Goal: Information Seeking & Learning: Learn about a topic

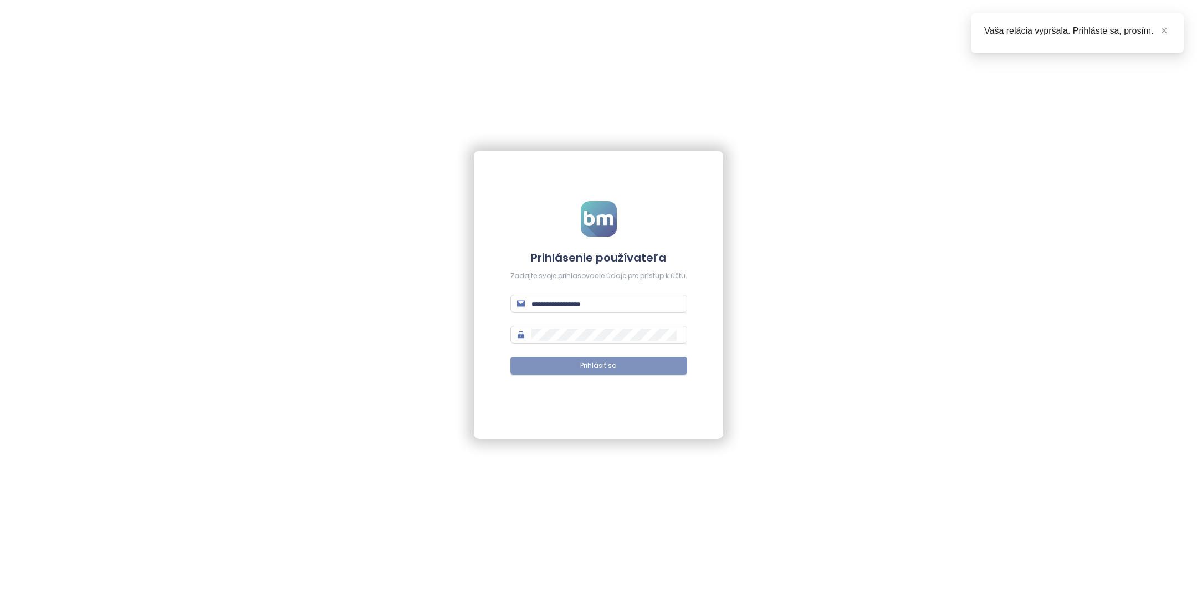
type input "**********"
click at [606, 364] on span "Prihlásiť sa" at bounding box center [598, 366] width 37 height 11
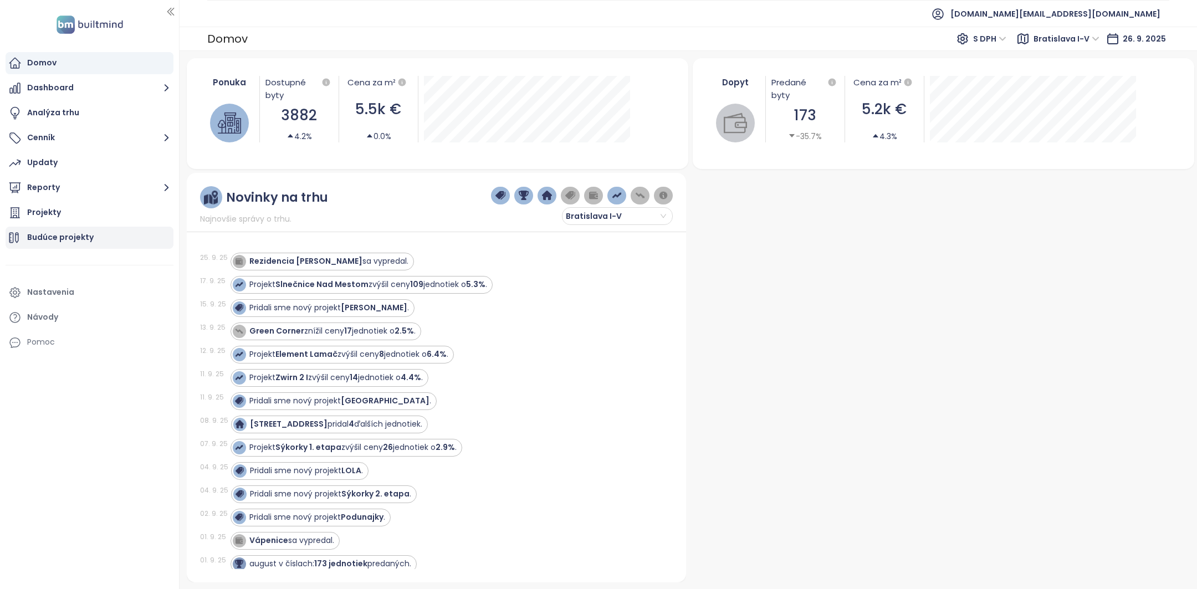
click at [79, 232] on div "Budúce projekty" at bounding box center [60, 238] width 66 height 14
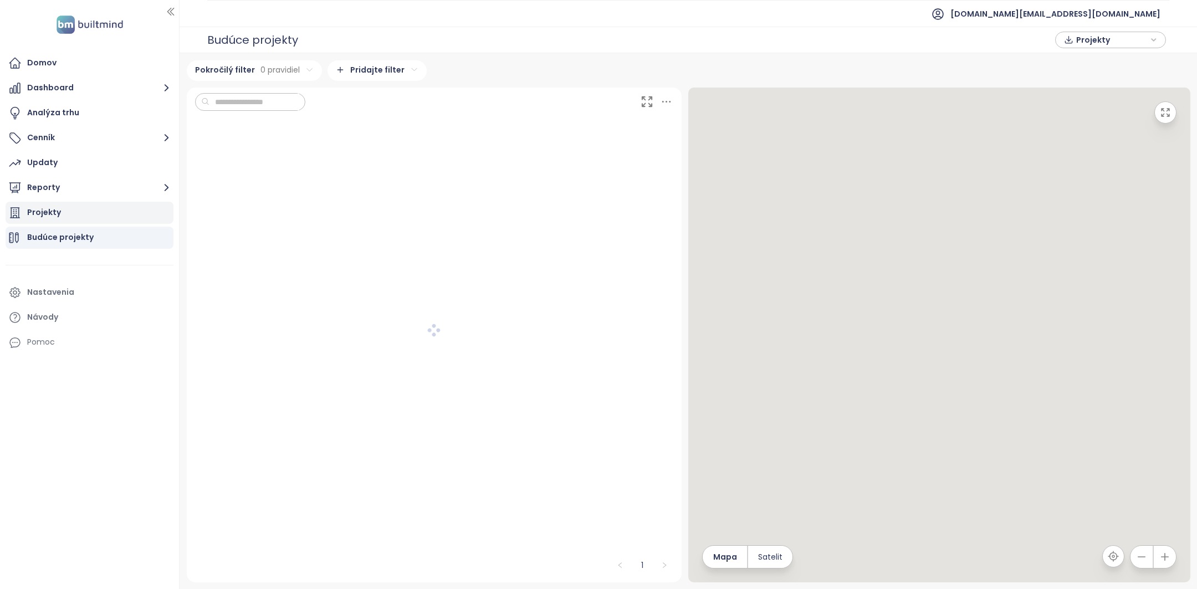
click at [73, 218] on div "Projekty" at bounding box center [90, 213] width 168 height 22
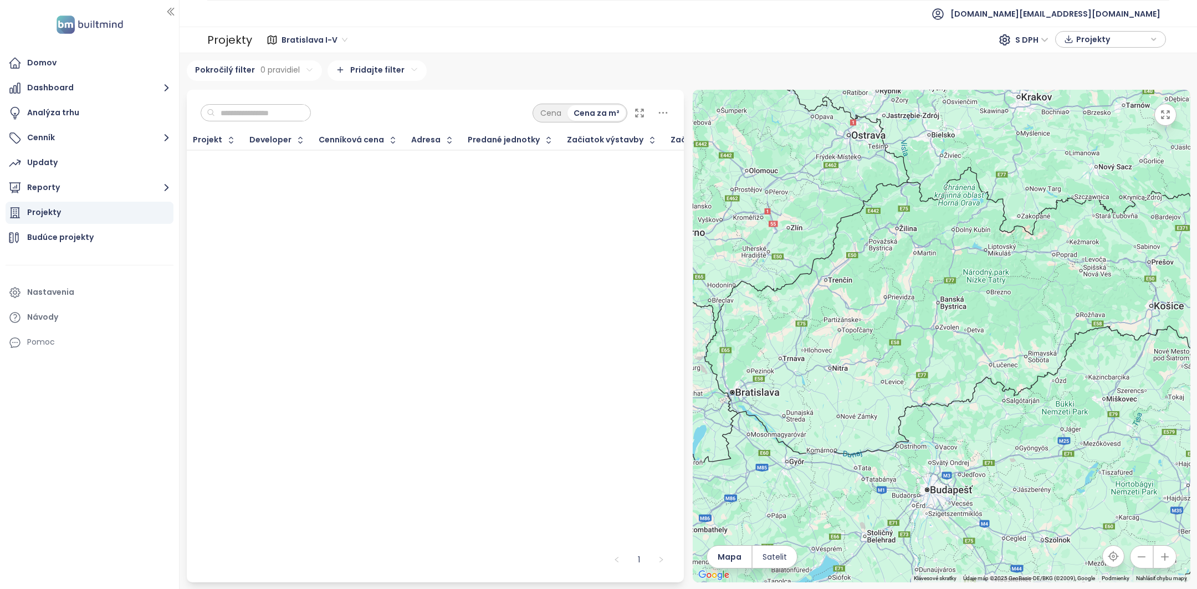
click at [280, 100] on div "Cena Cena za m²" at bounding box center [436, 110] width 498 height 41
click at [270, 111] on input "text" at bounding box center [260, 113] width 90 height 17
type input "*********"
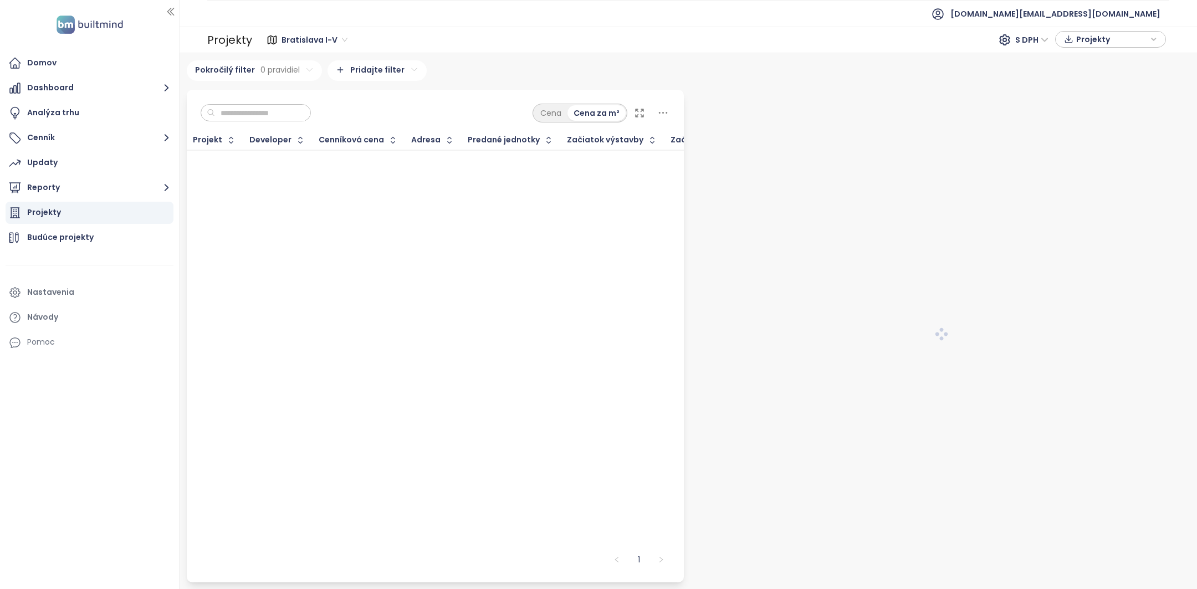
click at [260, 107] on input "text" at bounding box center [260, 113] width 90 height 17
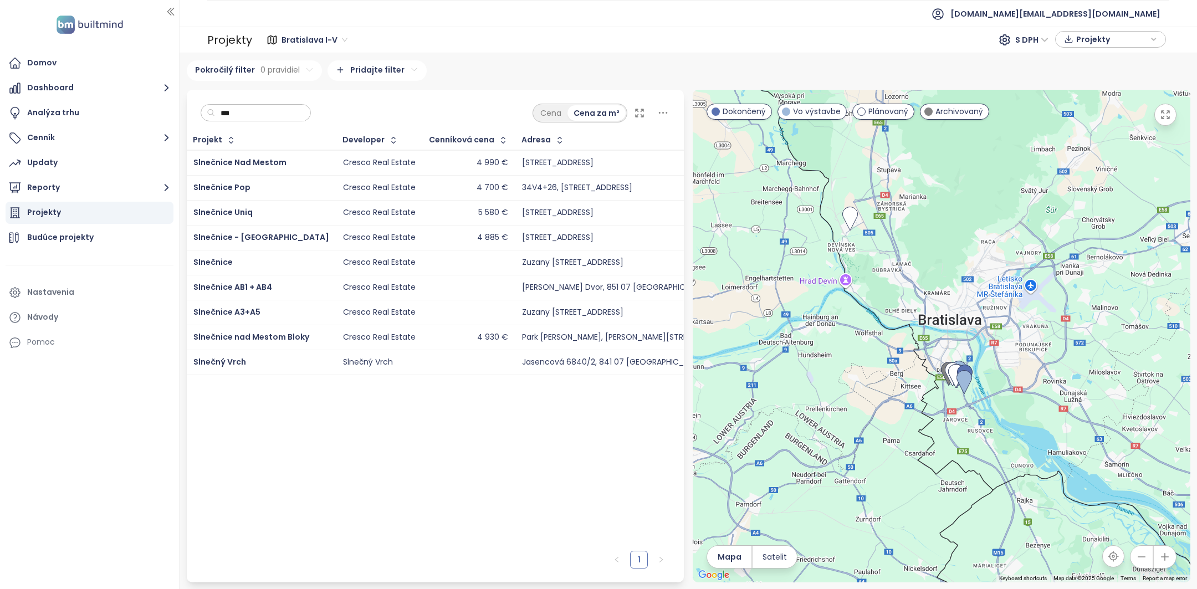
type input "***"
click at [75, 62] on div "Domov" at bounding box center [90, 63] width 168 height 22
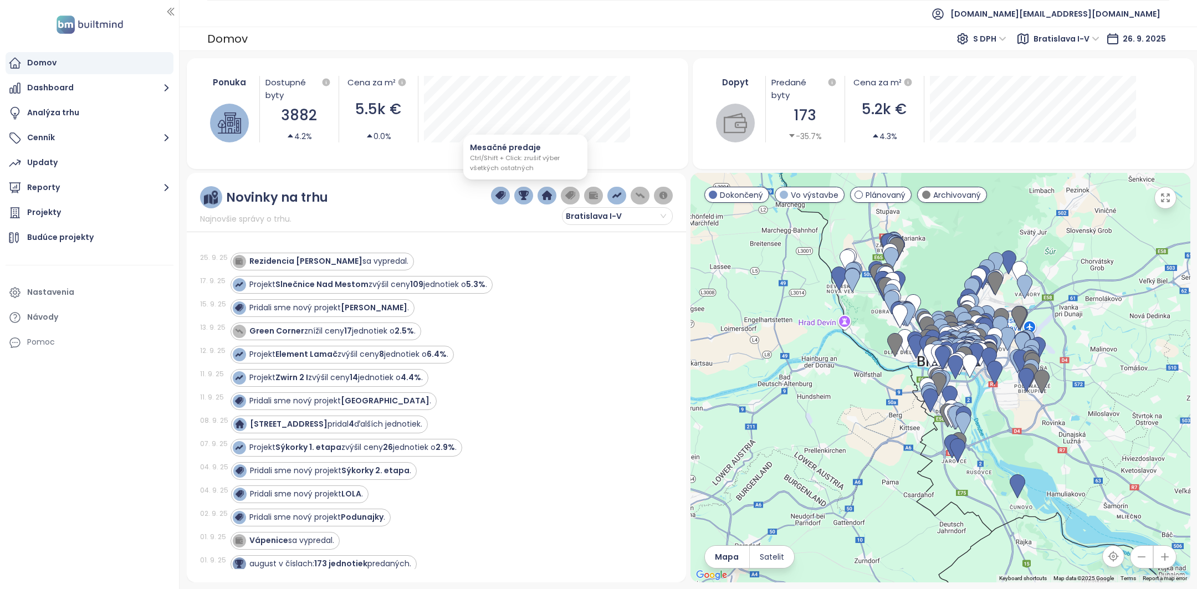
click at [527, 193] on img "button" at bounding box center [524, 196] width 10 height 10
click at [548, 193] on img "button" at bounding box center [547, 196] width 10 height 10
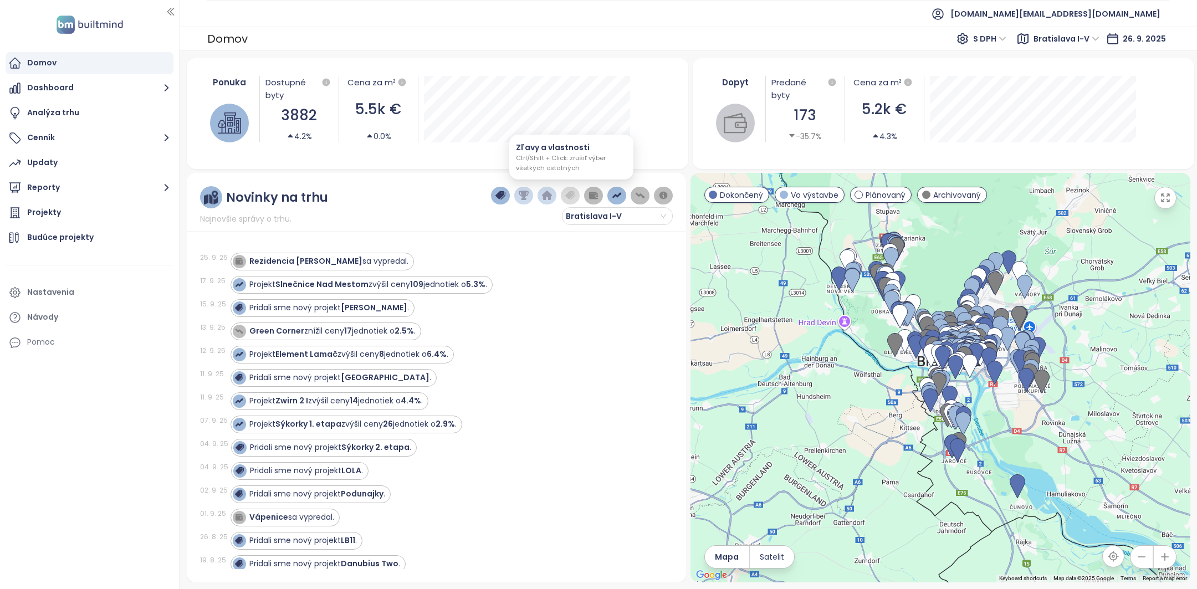
click at [588, 193] on button "button" at bounding box center [593, 196] width 19 height 18
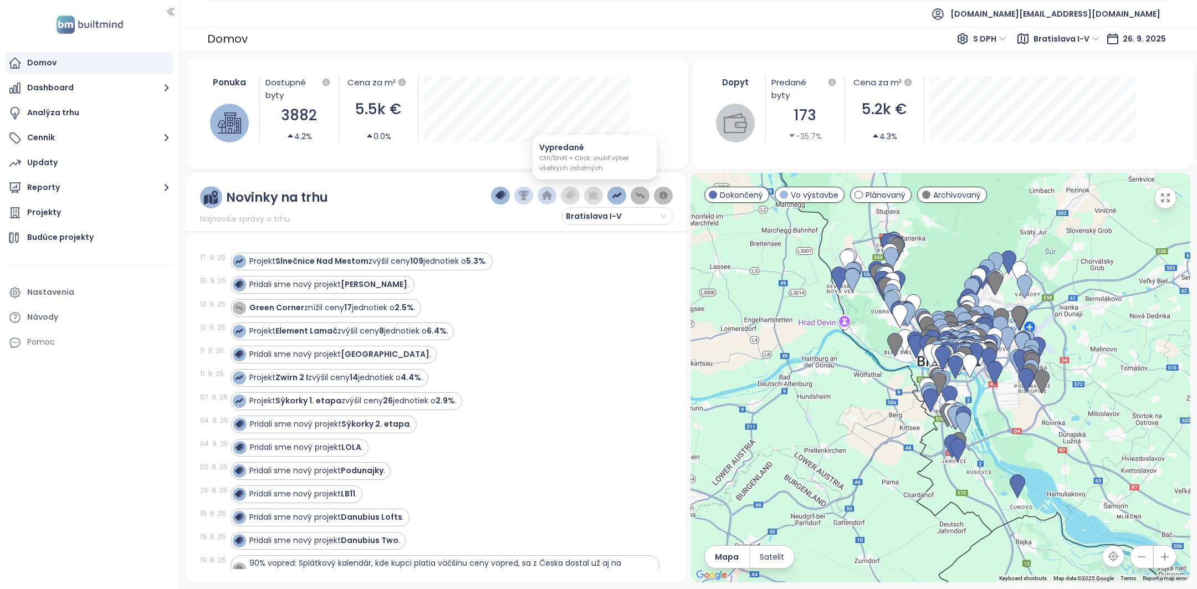
click at [612, 194] on img "button" at bounding box center [617, 196] width 10 height 10
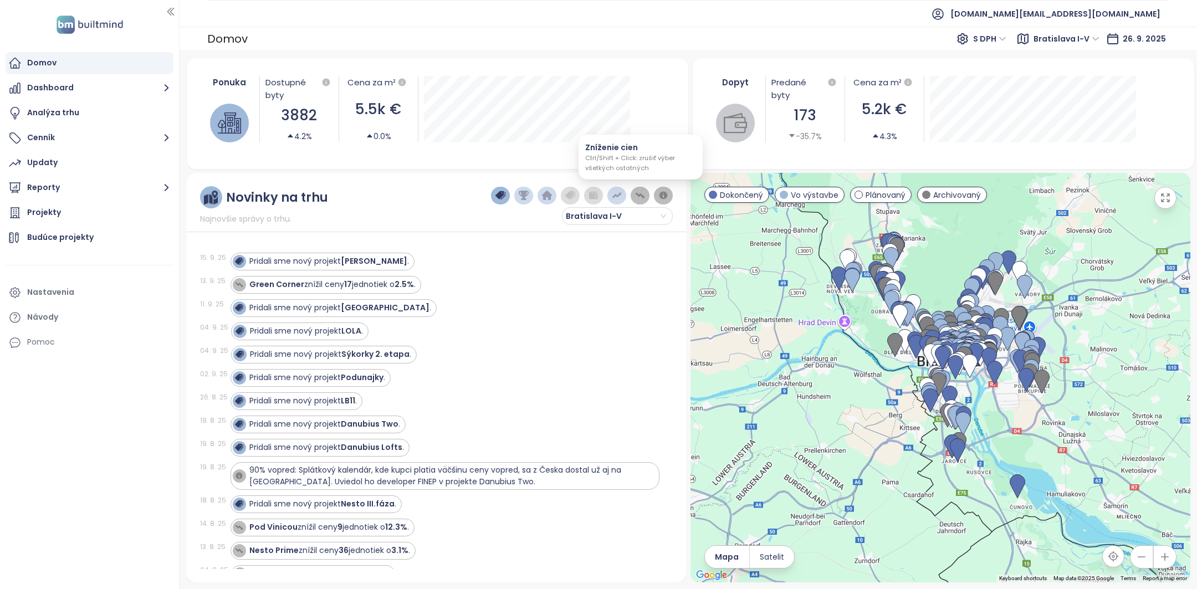
click at [641, 194] on img "button" at bounding box center [640, 196] width 10 height 10
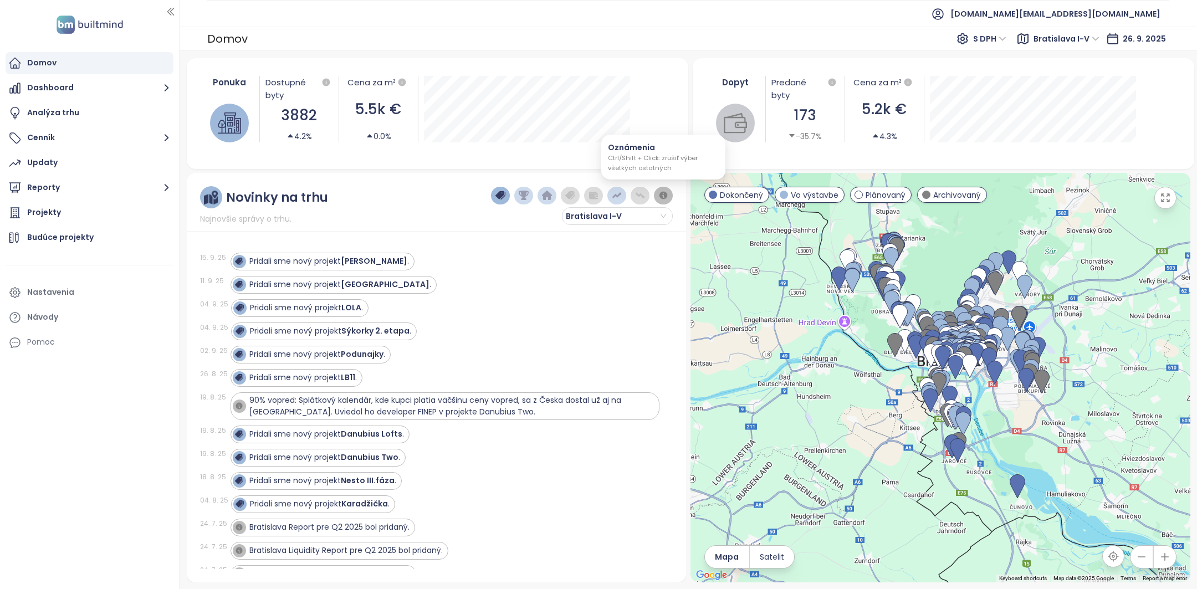
click at [668, 197] on button "button" at bounding box center [663, 196] width 19 height 18
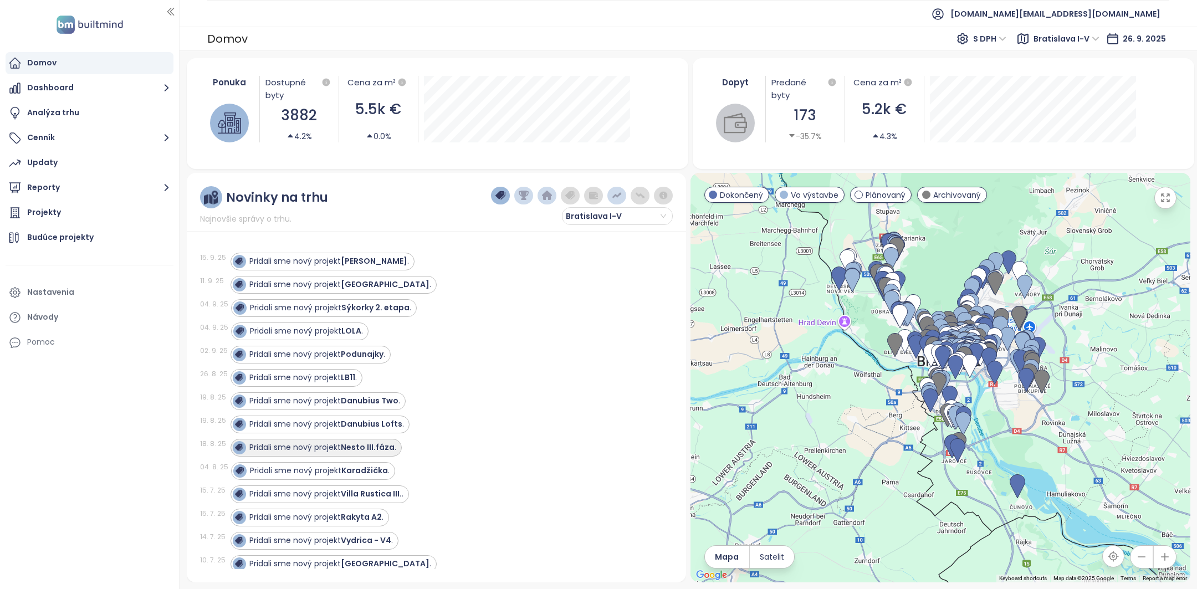
click at [363, 442] on strong "Nesto III.fáza" at bounding box center [368, 447] width 54 height 11
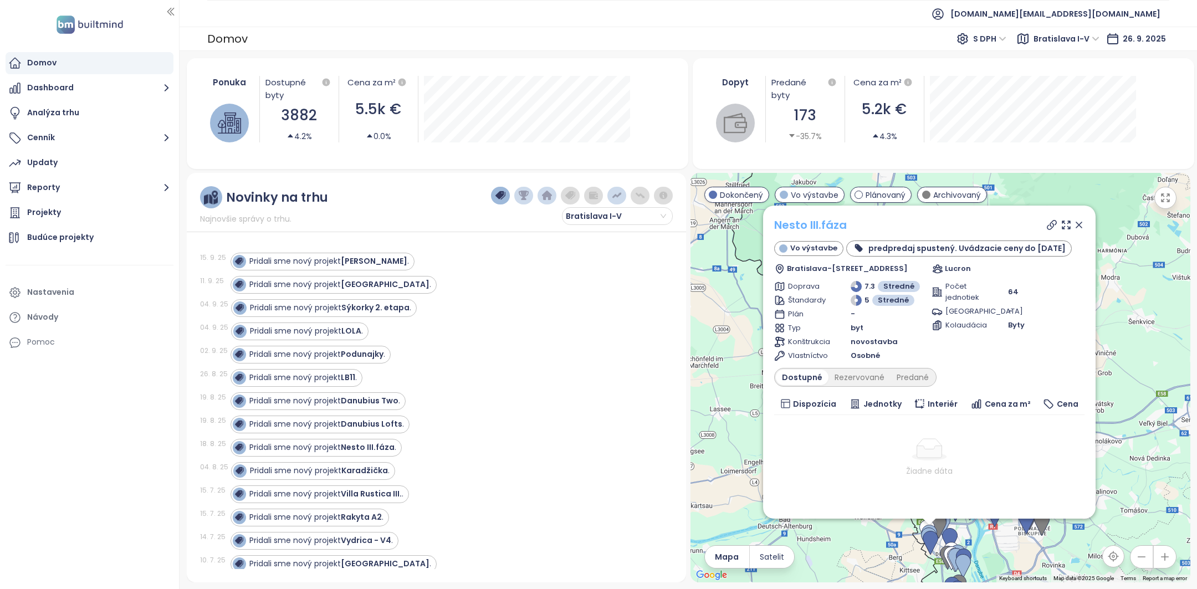
click at [820, 226] on link "Nesto III.fáza" at bounding box center [810, 225] width 73 height 16
click at [384, 541] on strong "Vydrica - V4" at bounding box center [366, 540] width 50 height 11
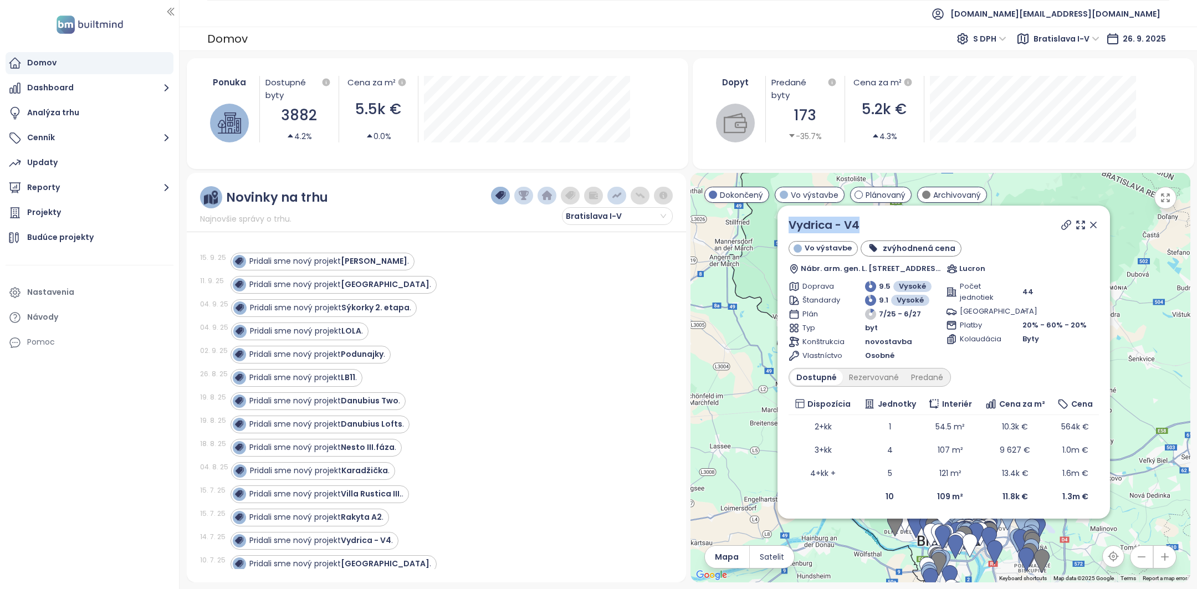
drag, startPoint x: 872, startPoint y: 224, endPoint x: 784, endPoint y: 224, distance: 88.1
click at [783, 223] on div "Vydrica - V4 Vo výstavbe zvýhodnená cena Nábr. arm. gen. L. Svobodu 2, [GEOGRAP…" at bounding box center [943, 362] width 332 height 313
copy link "Vydrica - V4"
click at [393, 312] on strong "Sýkorky 2. etapa" at bounding box center [375, 307] width 68 height 11
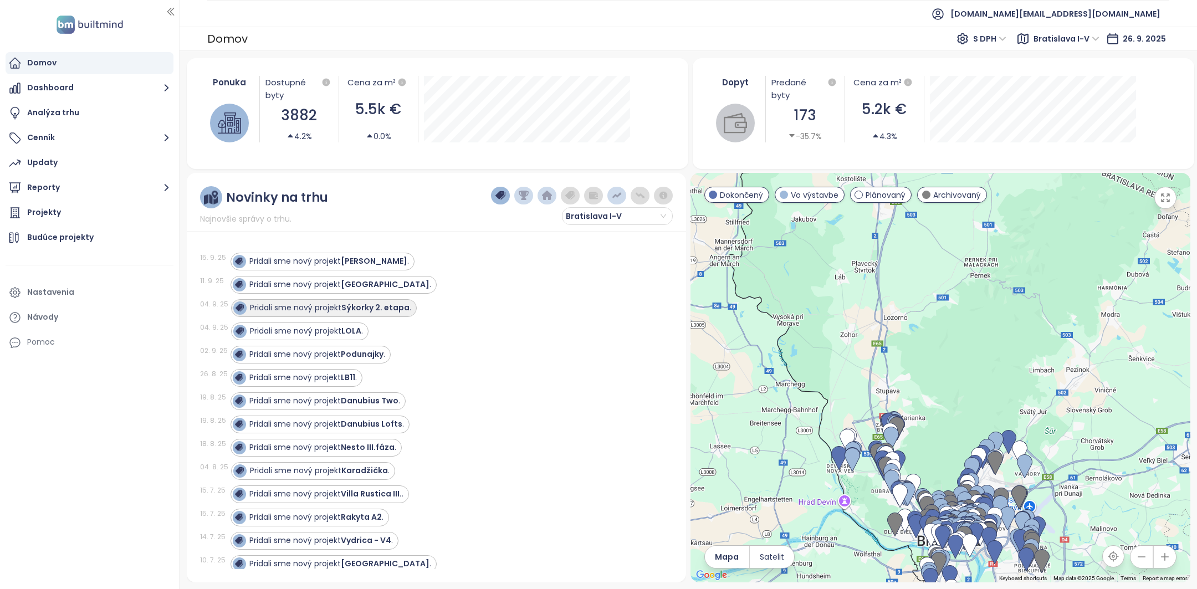
click at [390, 305] on strong "Sýkorky 2. etapa" at bounding box center [375, 307] width 68 height 11
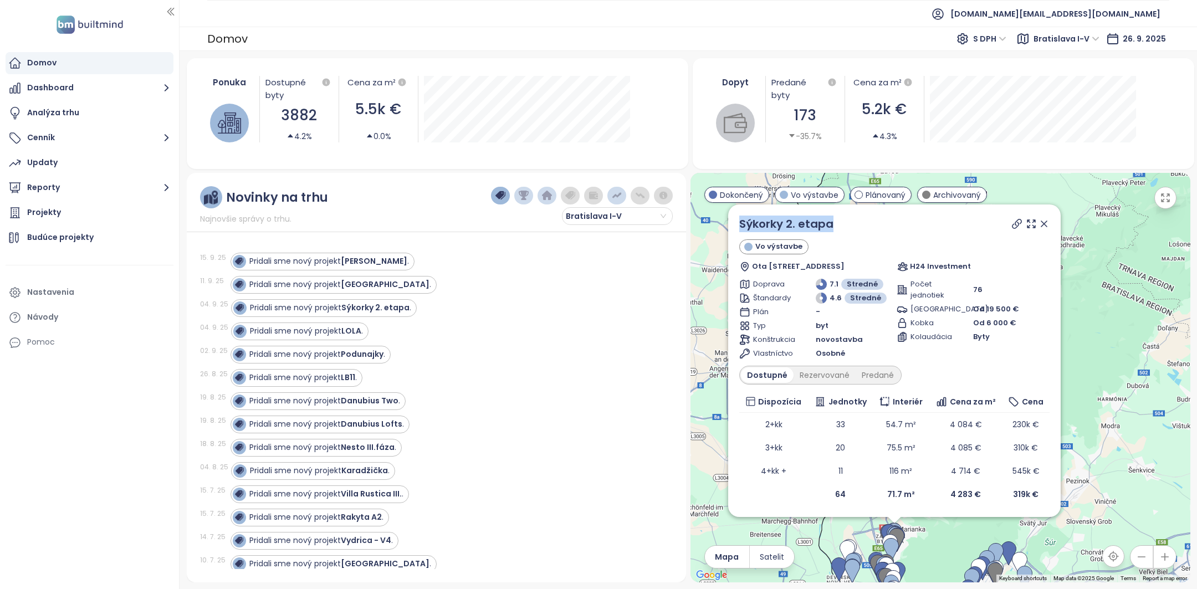
drag, startPoint x: 846, startPoint y: 223, endPoint x: 736, endPoint y: 223, distance: 109.2
click at [736, 223] on div "Sýkorky 2. etapa Vo výstavbe [PERSON_NAME] 5A, 841 06 [GEOGRAPHIC_DATA], [GEOGR…" at bounding box center [894, 360] width 332 height 313
copy link "Sýkorky 2. etapa"
click at [364, 517] on strong "Rakyta A2" at bounding box center [361, 516] width 41 height 11
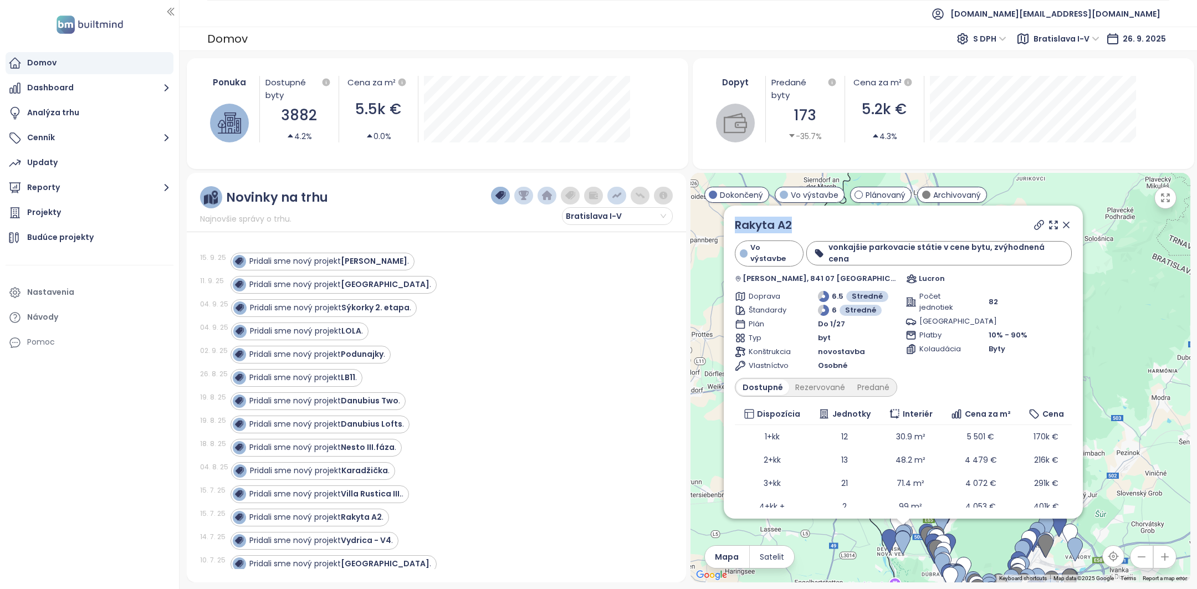
drag, startPoint x: 809, startPoint y: 227, endPoint x: 724, endPoint y: 227, distance: 84.8
click at [724, 227] on div "Rakyta A2 Vo výstavbe vonkajšie parkovacie státie v cene bytu, zvýhodnená cena …" at bounding box center [903, 362] width 359 height 313
copy link "Rakyta A2"
click at [411, 463] on div "Pridali sme nový projekt Karadžička ." at bounding box center [445, 471] width 429 height 18
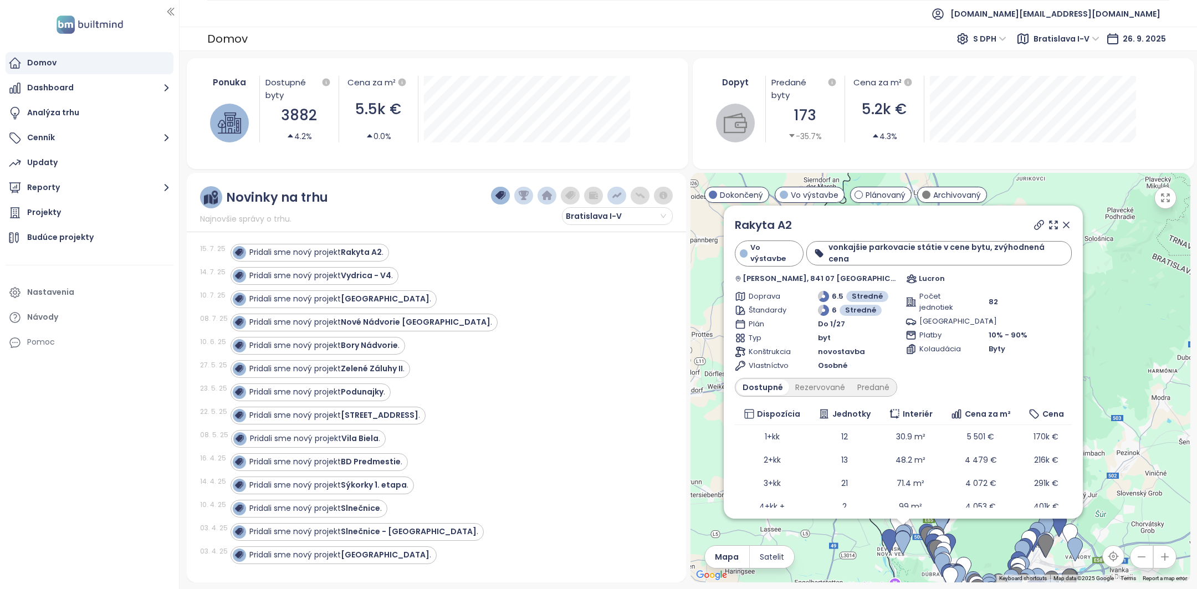
scroll to position [279, 0]
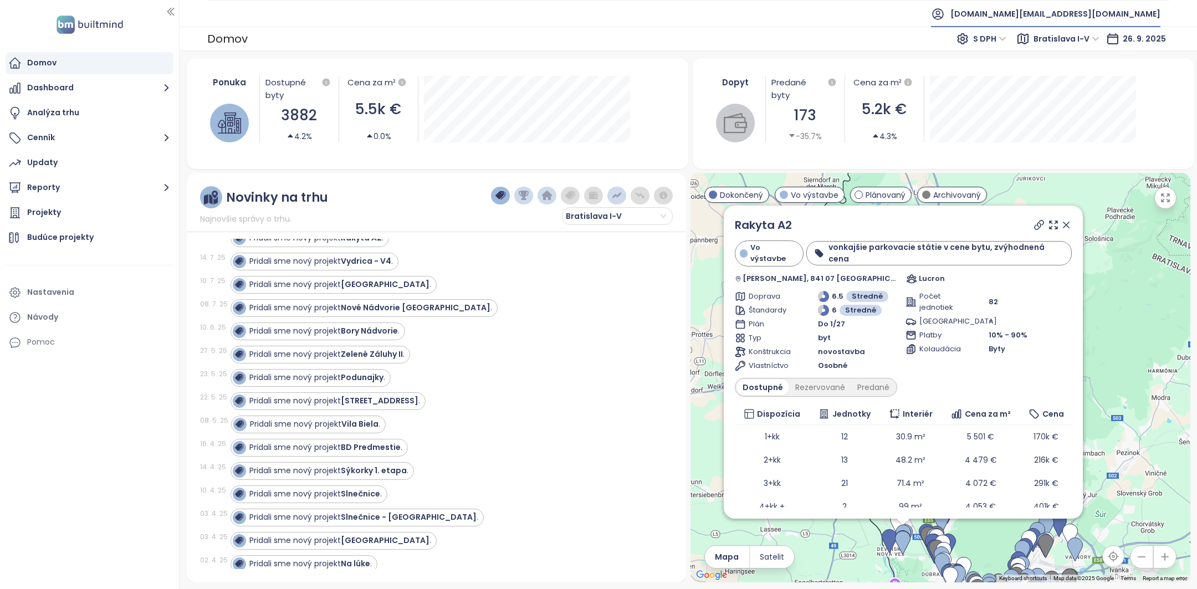
click at [1093, 16] on span "[DOMAIN_NAME][EMAIL_ADDRESS][DOMAIN_NAME]" at bounding box center [1055, 14] width 210 height 27
click at [1074, 46] on span "Odhlásiť sa" at bounding box center [1058, 44] width 44 height 11
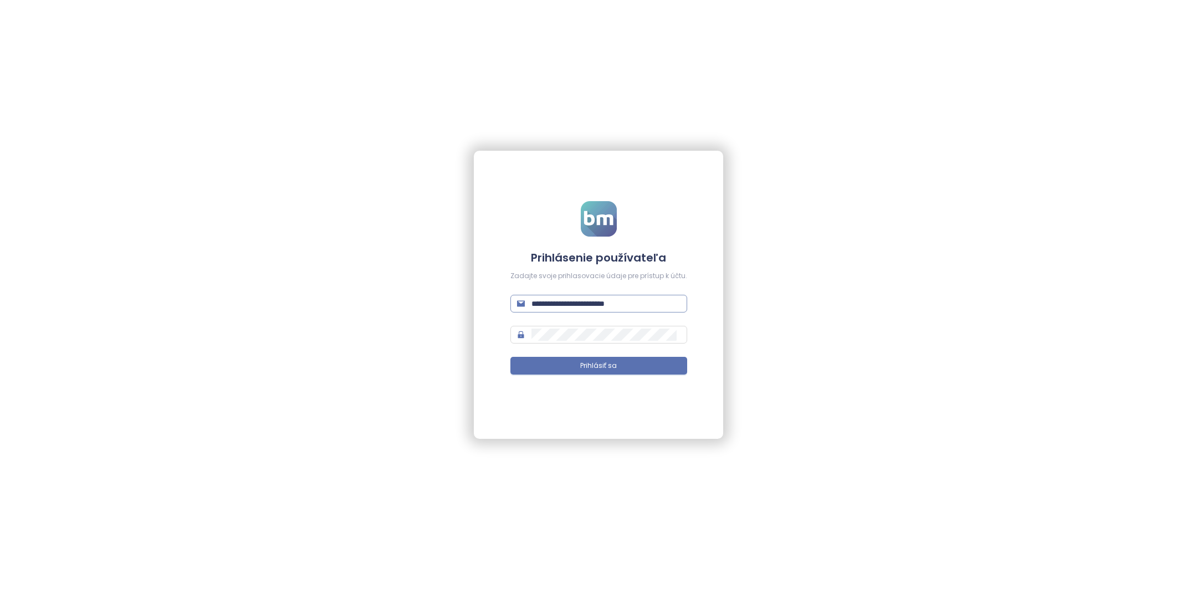
click at [625, 303] on input "**********" at bounding box center [605, 304] width 149 height 12
type input "**********"
click at [657, 364] on button "Prihlásiť sa" at bounding box center [598, 366] width 177 height 18
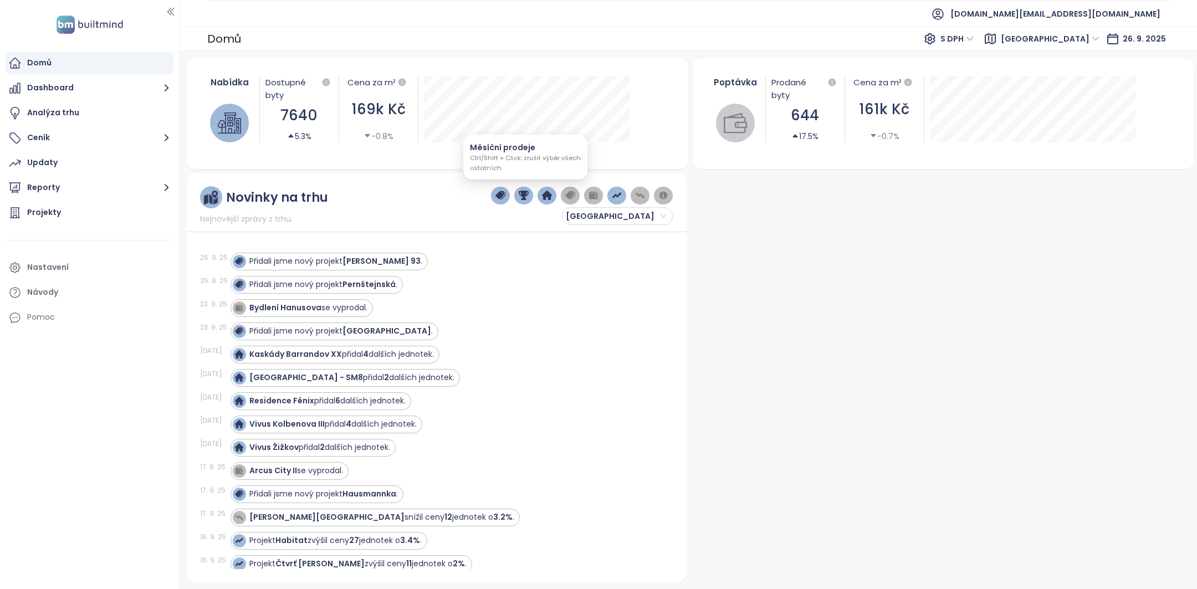
click at [529, 197] on img "button" at bounding box center [524, 196] width 10 height 10
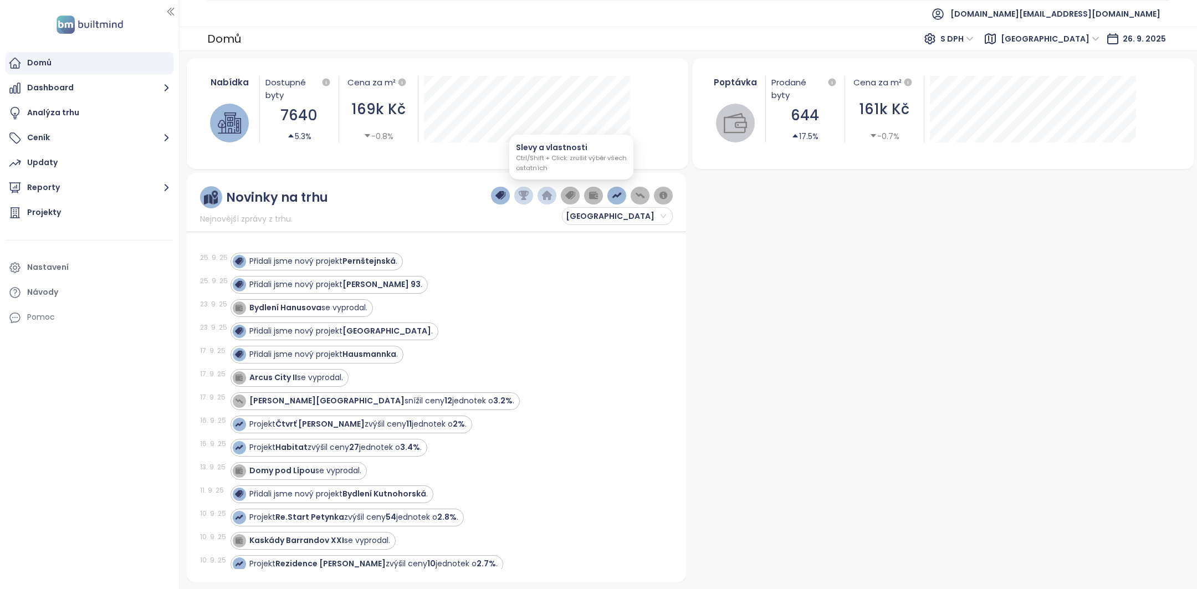
click at [575, 196] on img "button" at bounding box center [570, 196] width 10 height 10
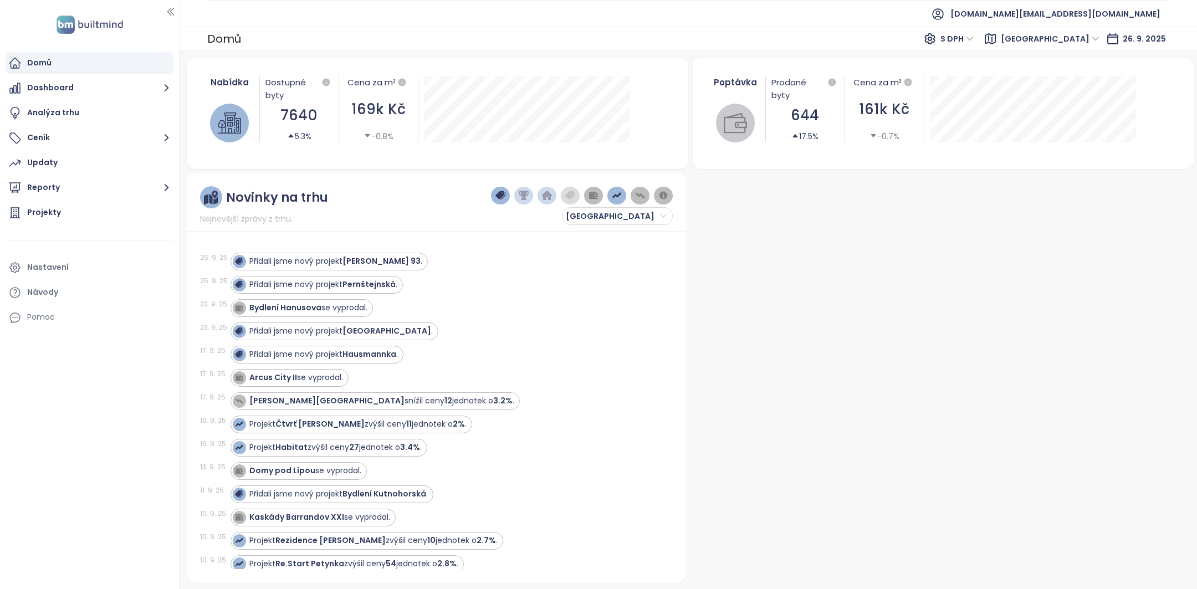
click at [587, 196] on button "button" at bounding box center [593, 196] width 19 height 18
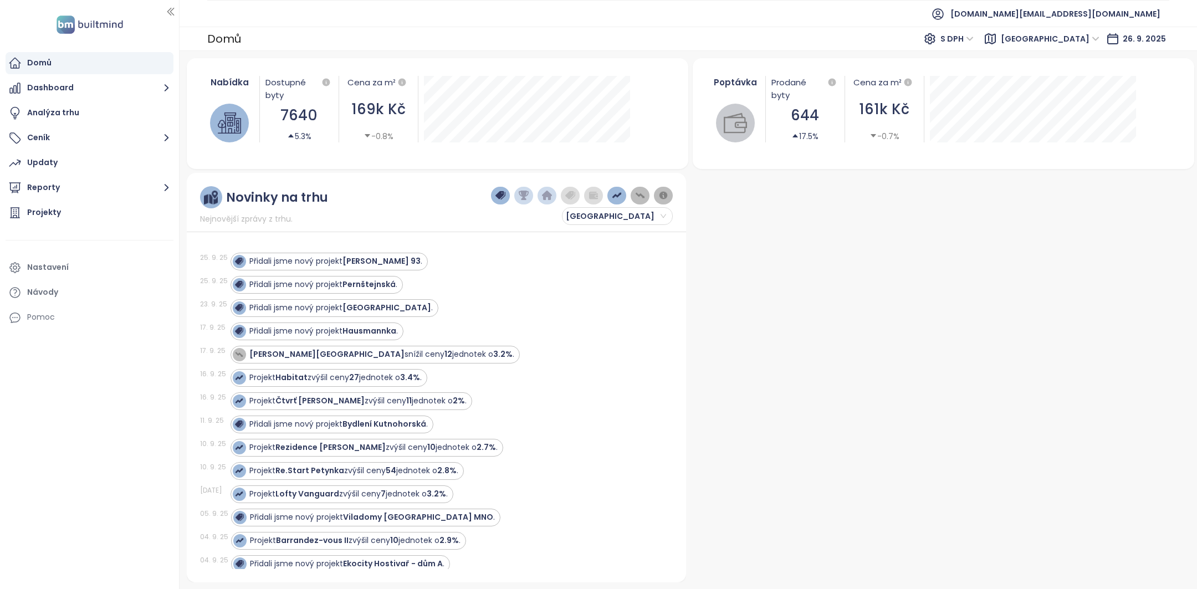
click at [615, 194] on img "button" at bounding box center [617, 196] width 10 height 10
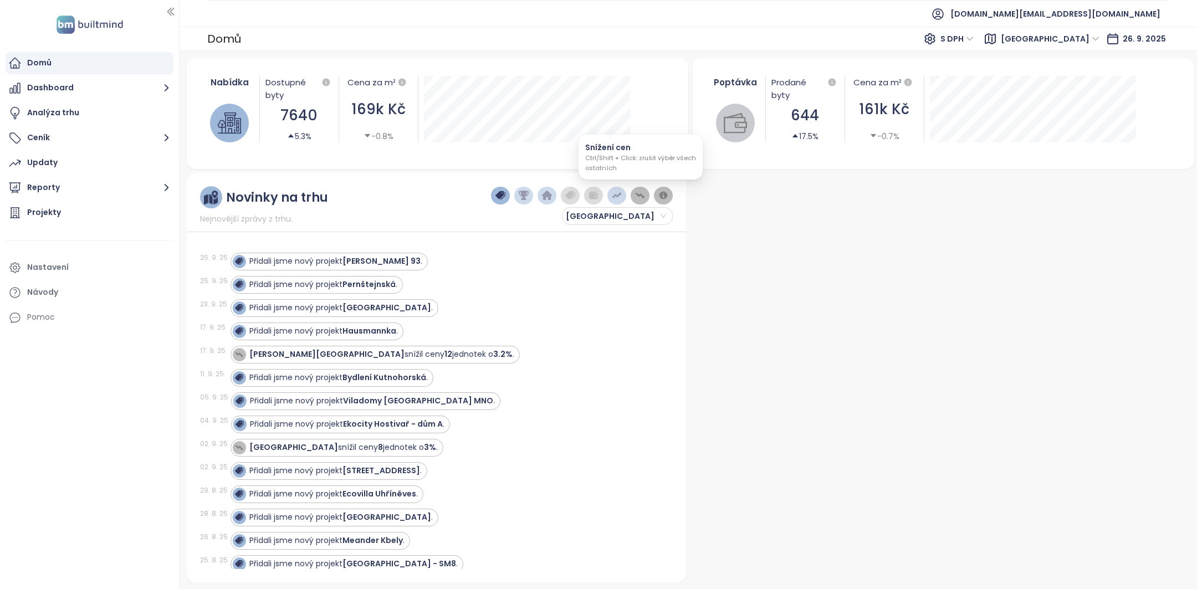
click at [642, 194] on img "button" at bounding box center [640, 196] width 10 height 10
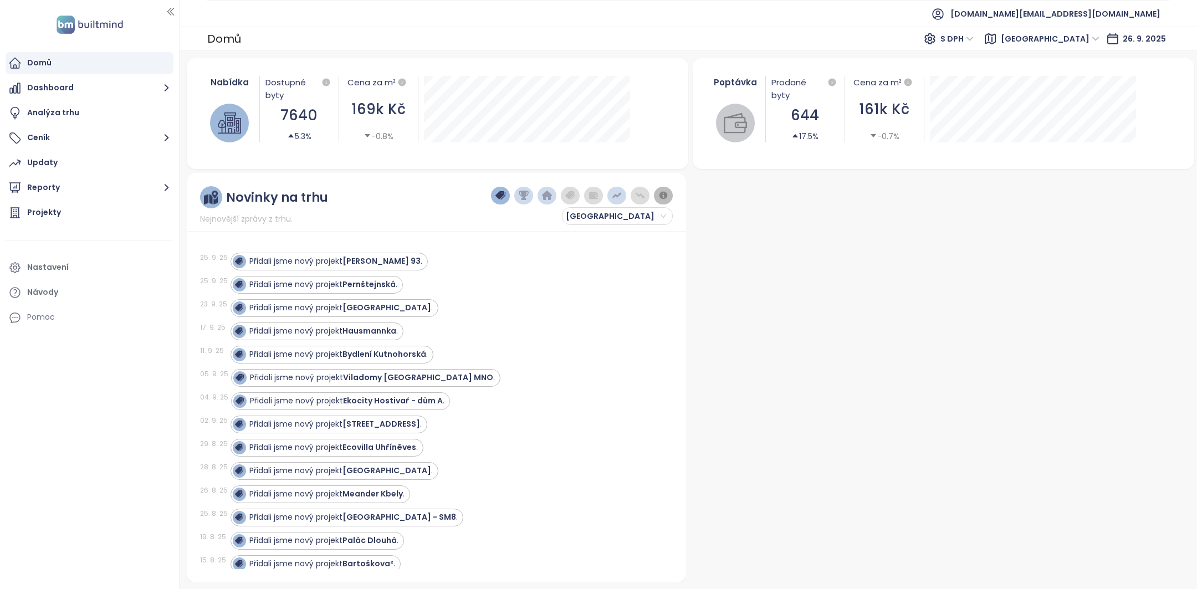
click at [668, 198] on button "button" at bounding box center [663, 196] width 19 height 18
click at [427, 400] on strong "Ekocity Hostivař - dům A" at bounding box center [393, 400] width 100 height 11
click at [410, 511] on strong "[GEOGRAPHIC_DATA] - SM8" at bounding box center [399, 516] width 114 height 11
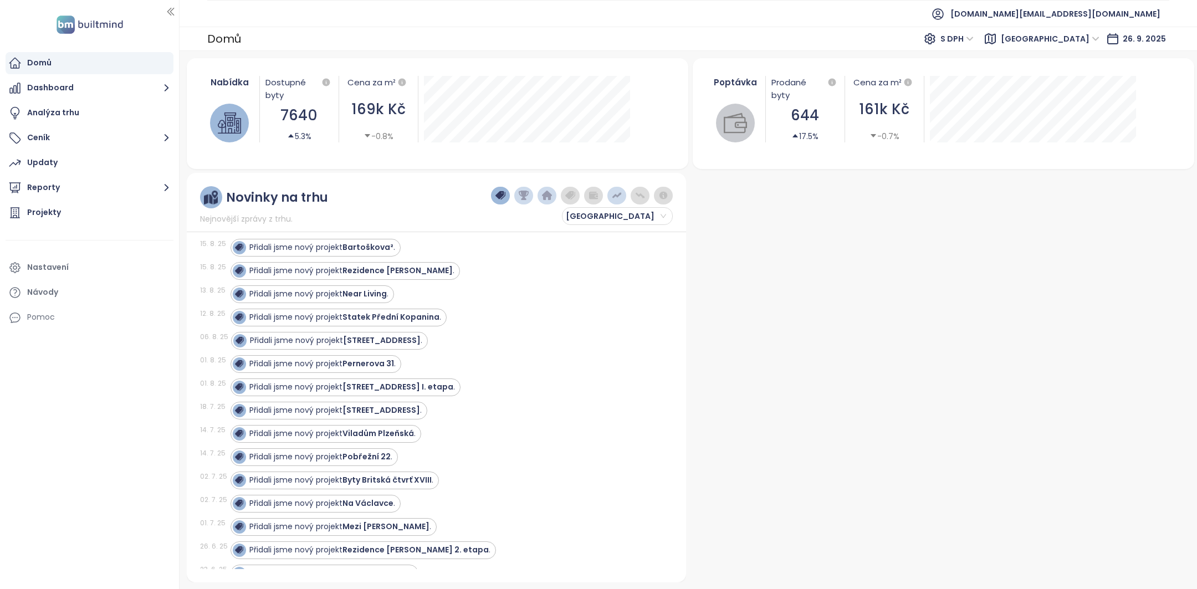
scroll to position [318, 0]
click at [394, 473] on strong "Byty Britská čtvrť XVIII" at bounding box center [386, 478] width 89 height 11
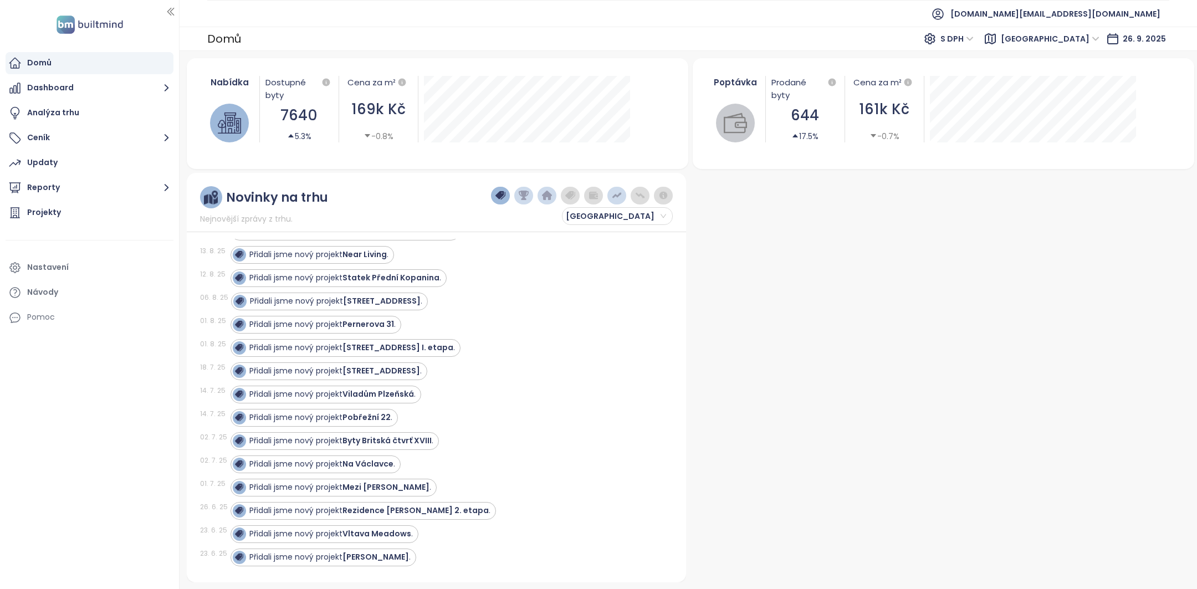
scroll to position [357, 0]
click at [408, 503] on strong "Rezidence [PERSON_NAME] 2. etapa" at bounding box center [415, 508] width 146 height 11
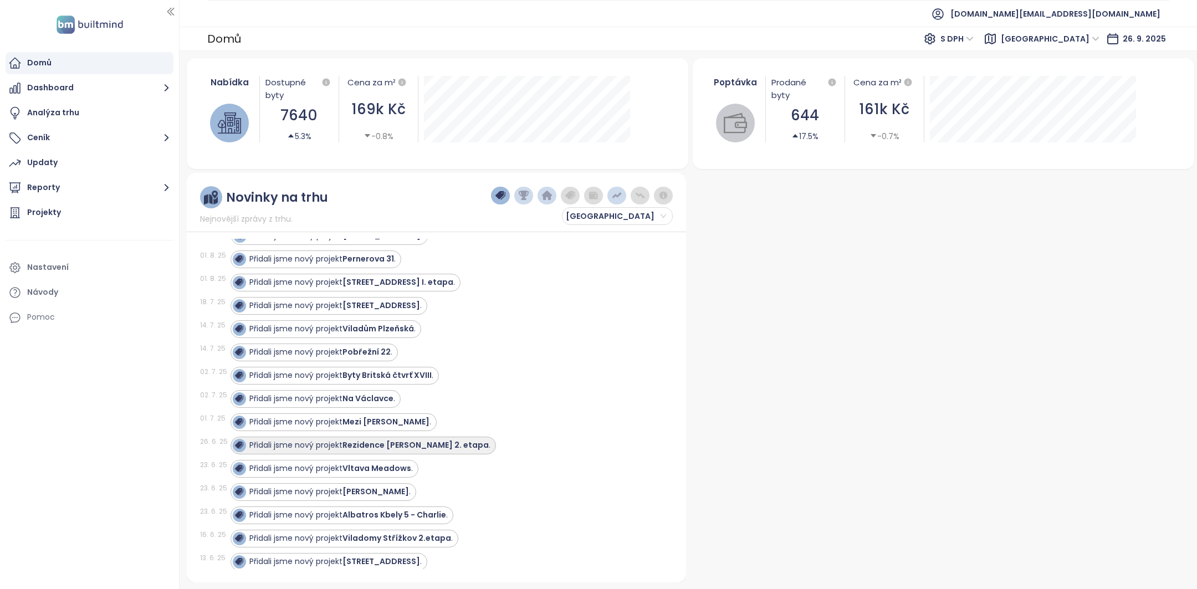
scroll to position [431, 0]
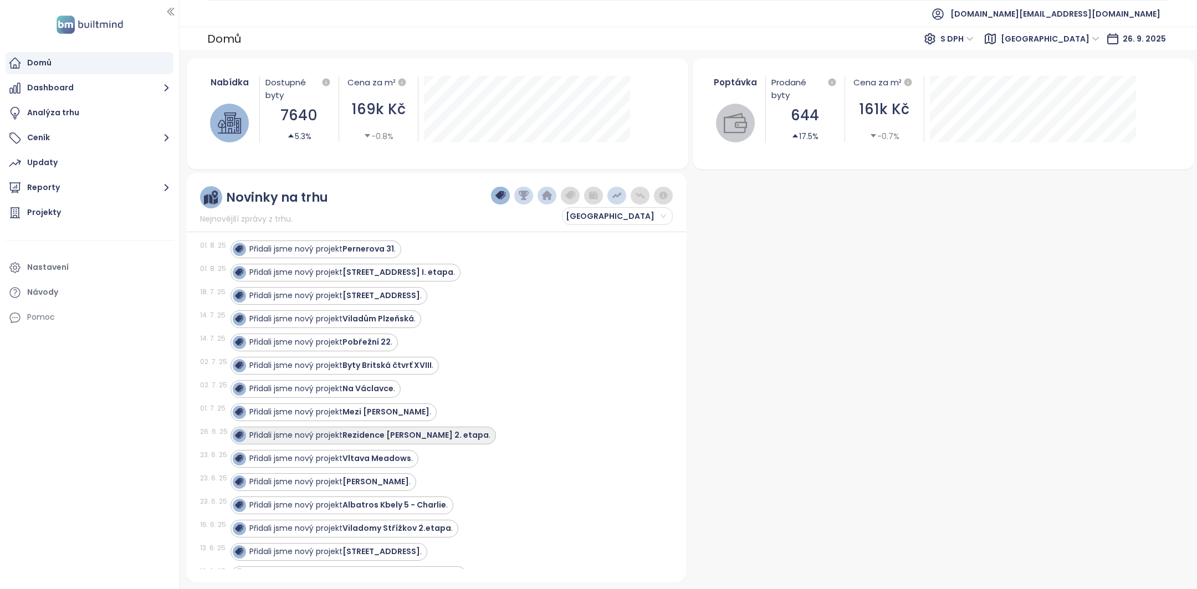
click at [424, 429] on strong "Rezidence [PERSON_NAME] 2. etapa" at bounding box center [415, 434] width 146 height 11
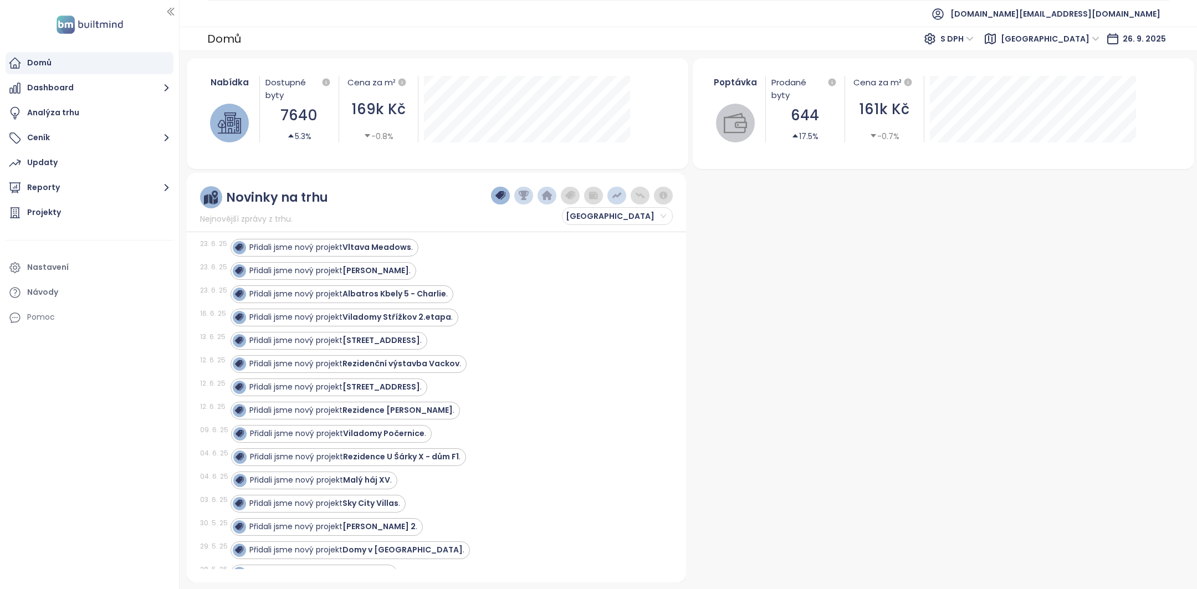
scroll to position [652, 0]
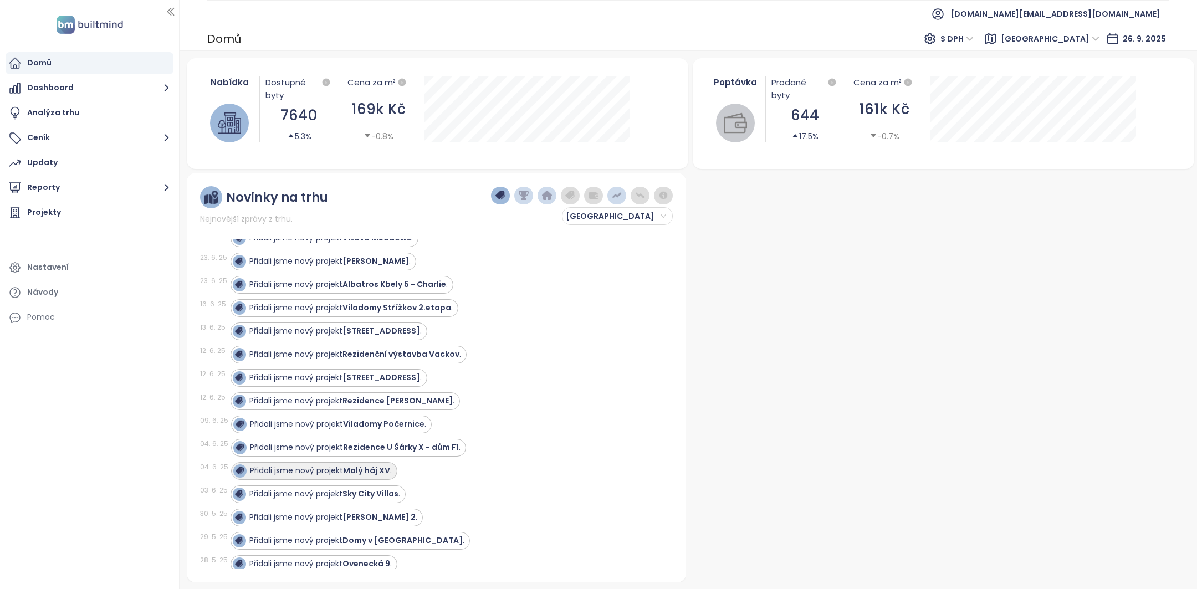
click at [373, 465] on strong "Malý háj XV" at bounding box center [366, 470] width 47 height 11
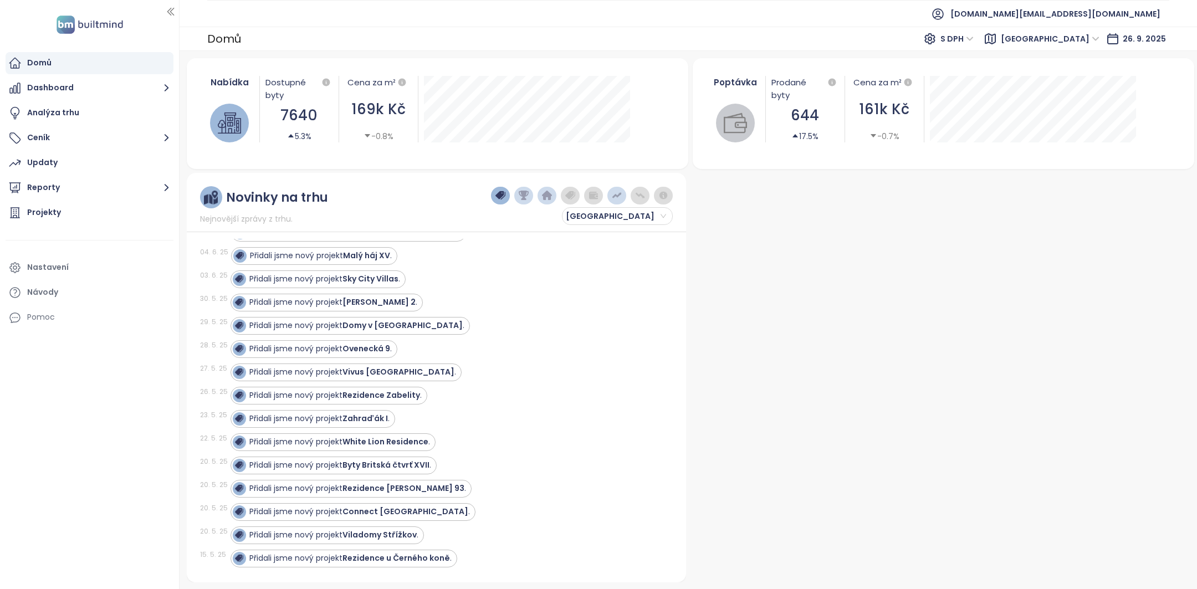
scroll to position [872, 0]
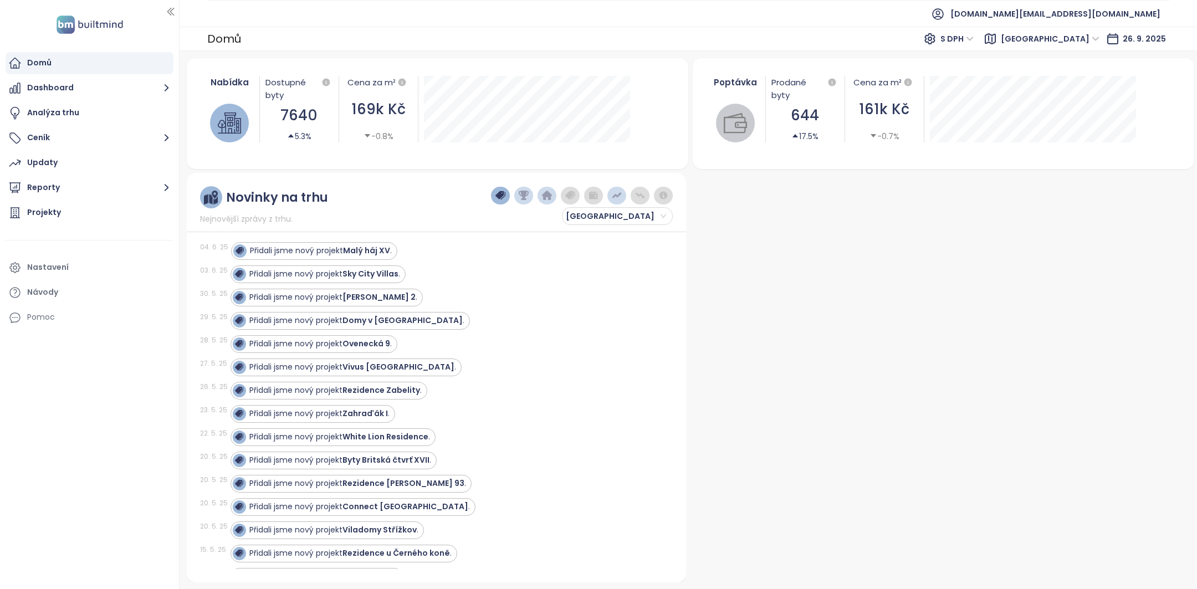
click at [526, 428] on div "Přidali jsme nový projekt White Lion Residence ." at bounding box center [445, 437] width 429 height 18
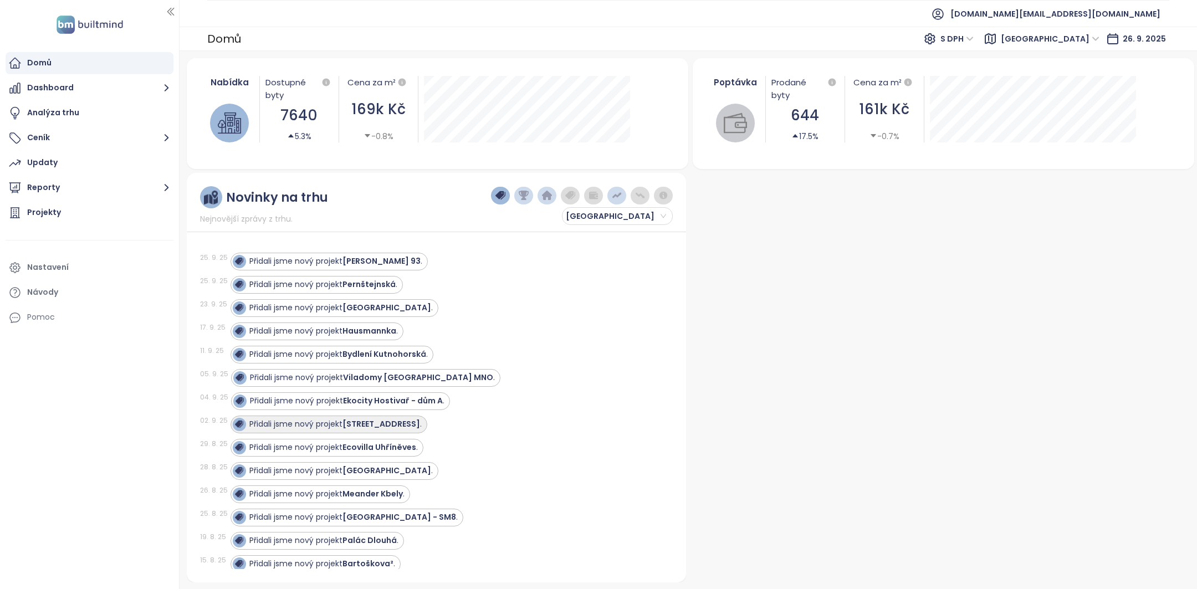
click at [373, 418] on div "Přidali jsme nový projekt Petrská 18 ." at bounding box center [327, 424] width 189 height 13
